Goal: Transaction & Acquisition: Purchase product/service

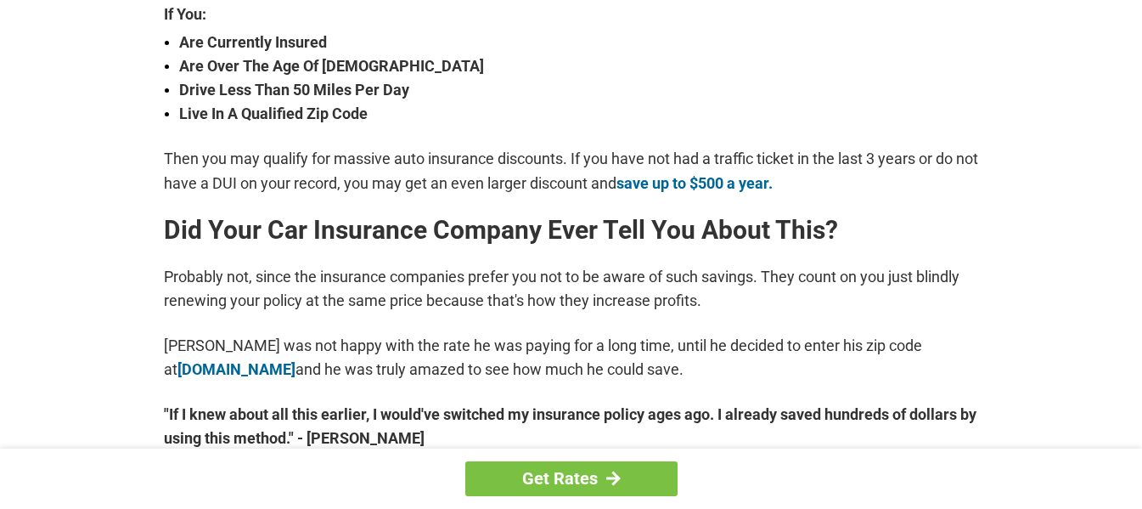
scroll to position [733, 0]
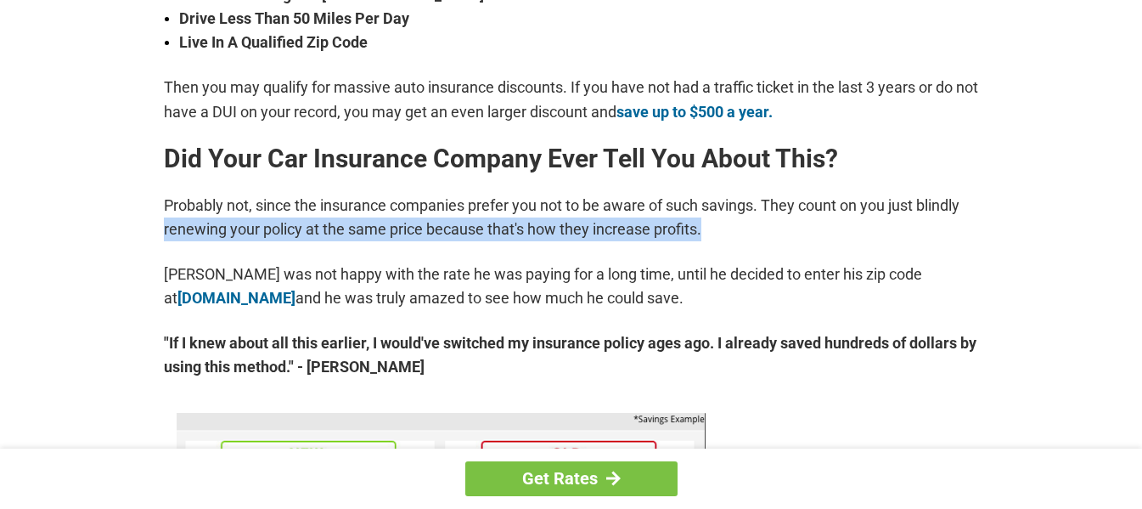
drag, startPoint x: 1138, startPoint y: 191, endPoint x: 1110, endPoint y: 166, distance: 37.3
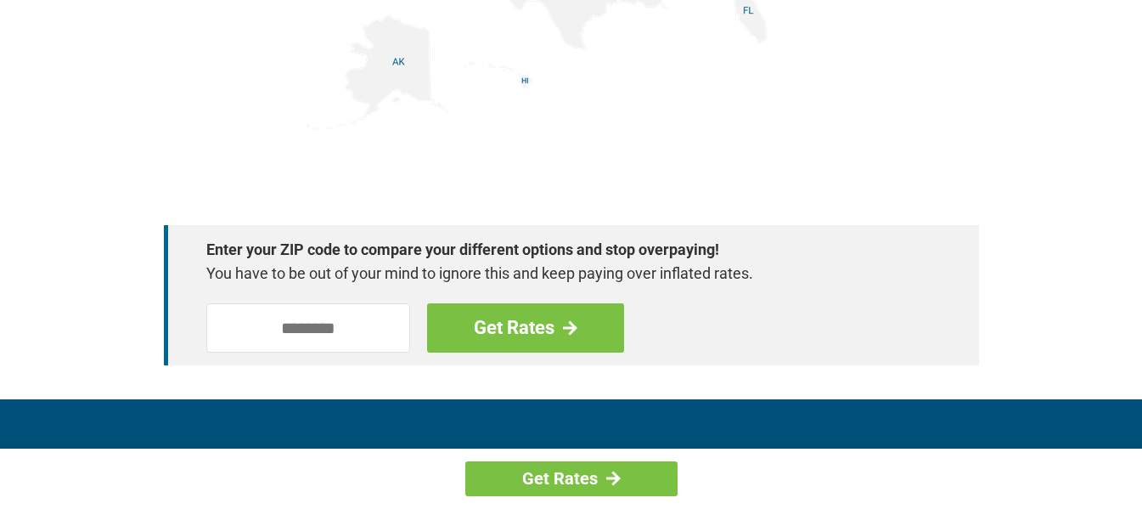
scroll to position [2552, 0]
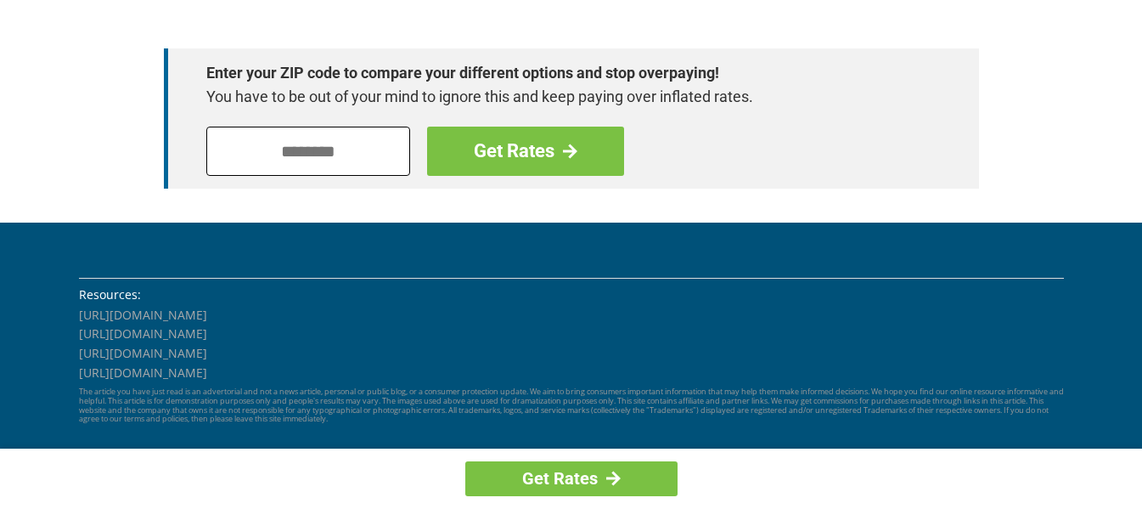
drag, startPoint x: 313, startPoint y: 155, endPoint x: 343, endPoint y: 119, distance: 47.1
click at [314, 155] on input "tel" at bounding box center [308, 151] width 204 height 49
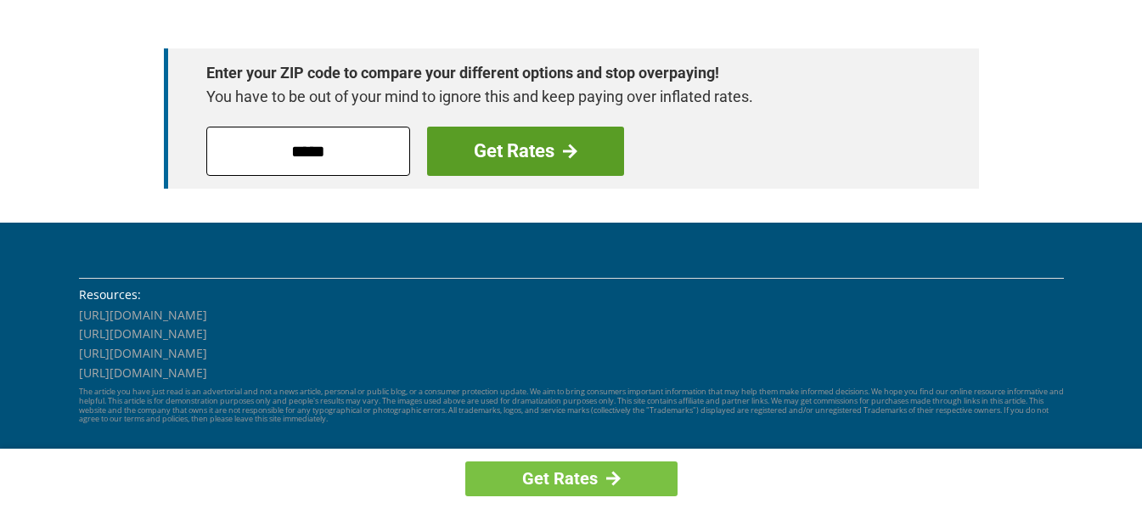
type input "*****"
click at [511, 148] on link "Get Rates" at bounding box center [525, 151] width 197 height 49
